Goal: Task Accomplishment & Management: Manage account settings

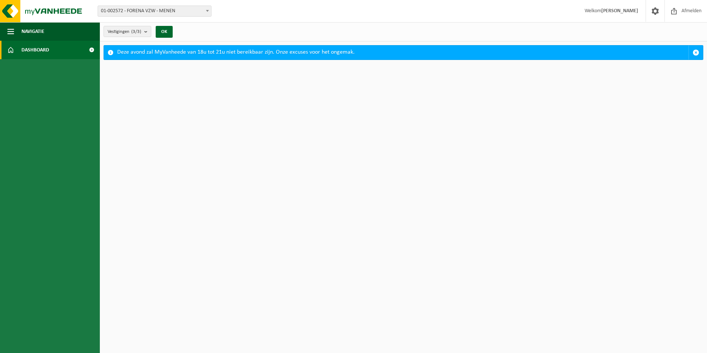
click at [91, 48] on span at bounding box center [91, 50] width 17 height 18
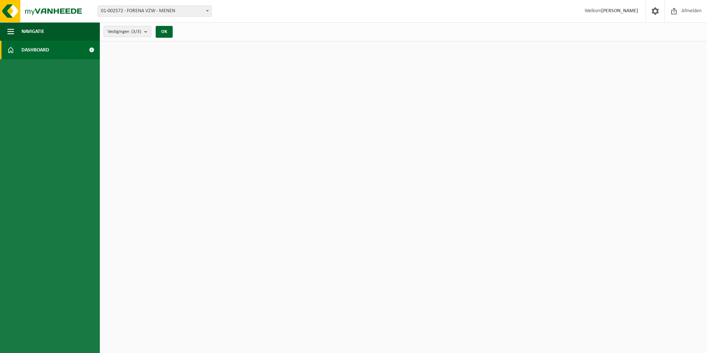
click at [34, 51] on span "Dashboard" at bounding box center [35, 50] width 28 height 18
click at [17, 35] on button "Navigatie" at bounding box center [50, 31] width 100 height 18
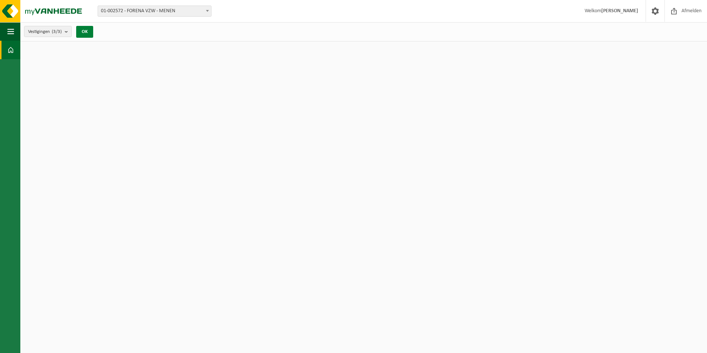
click at [84, 32] on button "OK" at bounding box center [84, 32] width 17 height 12
click at [8, 32] on span "button" at bounding box center [10, 31] width 7 height 18
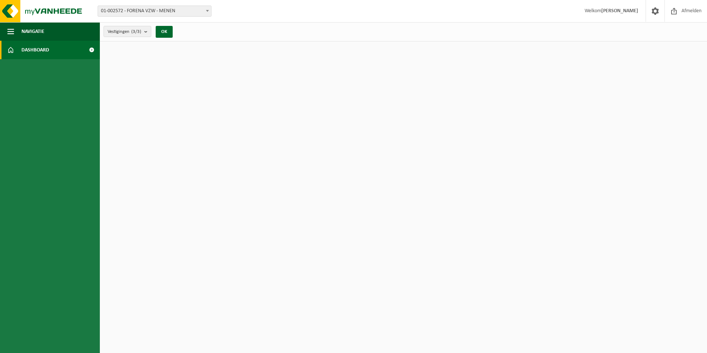
click at [20, 50] on link "Dashboard" at bounding box center [50, 50] width 100 height 18
click at [625, 10] on strong "[PERSON_NAME]" at bounding box center [619, 11] width 37 height 6
click at [650, 11] on span at bounding box center [655, 11] width 11 height 22
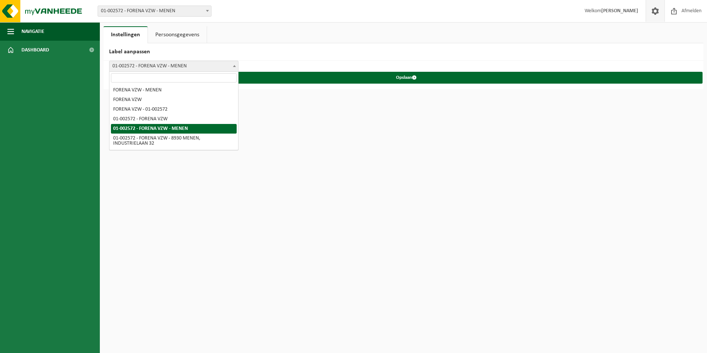
click at [152, 67] on span "01-002572 - FORENA VZW - MENEN" at bounding box center [173, 66] width 129 height 10
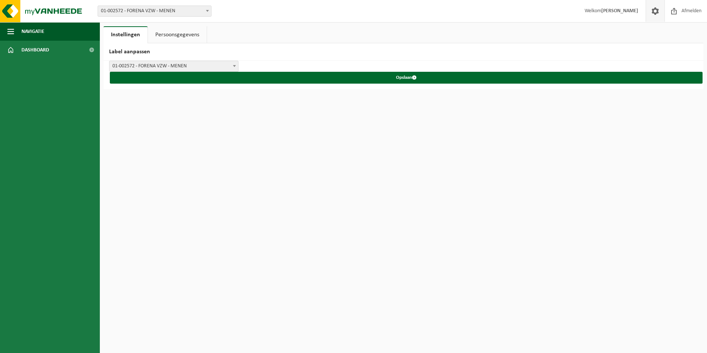
click at [135, 66] on span "01-002572 - FORENA VZW - MENEN" at bounding box center [173, 66] width 129 height 10
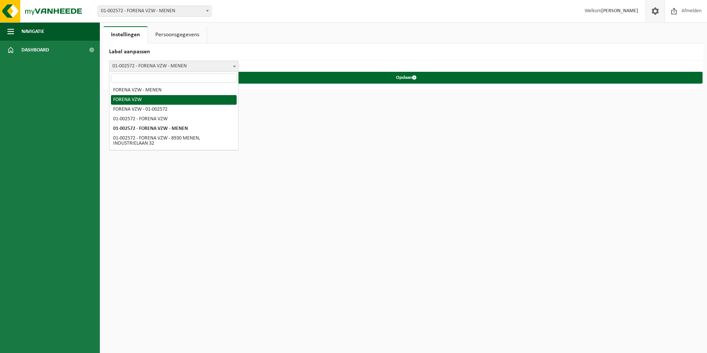
select select "1"
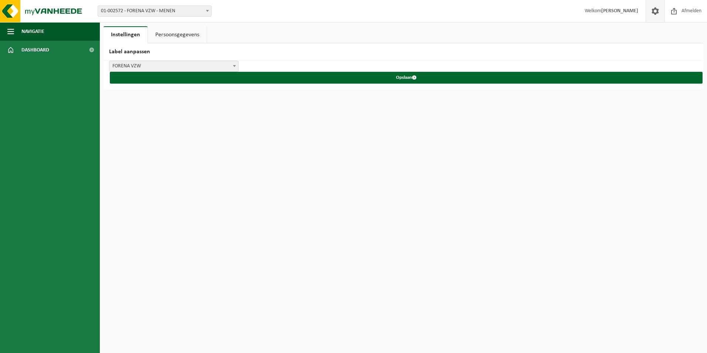
click at [183, 31] on link "Persoonsgegevens" at bounding box center [177, 34] width 59 height 17
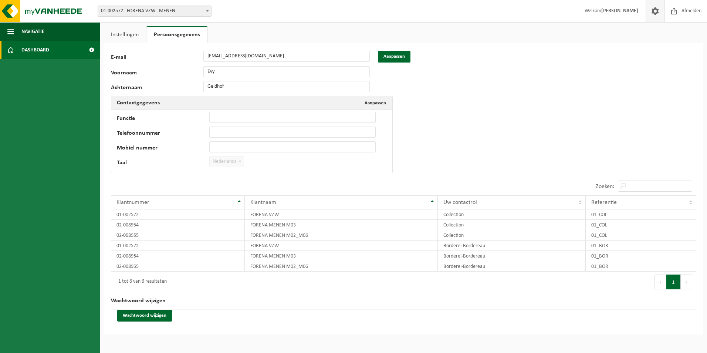
click at [26, 49] on span "Dashboard" at bounding box center [35, 50] width 28 height 18
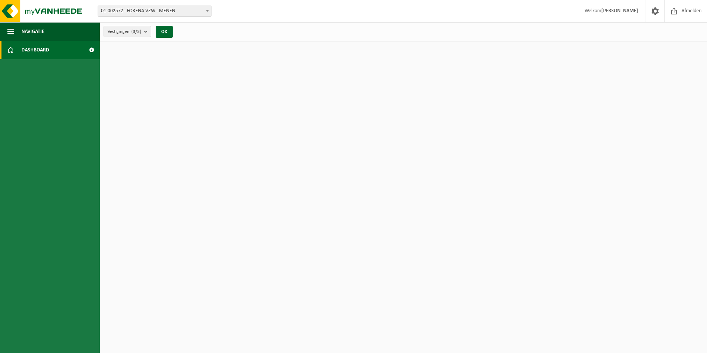
click at [94, 50] on span at bounding box center [91, 50] width 17 height 18
click at [92, 51] on span at bounding box center [91, 50] width 17 height 18
drag, startPoint x: 93, startPoint y: 261, endPoint x: 116, endPoint y: 129, distance: 133.6
click at [96, 260] on ul "Navigatie Afmelden Dashboard" at bounding box center [50, 187] width 100 height 331
click at [604, 13] on span "Welkom [PERSON_NAME]" at bounding box center [611, 11] width 68 height 22
